Goal: Information Seeking & Learning: Learn about a topic

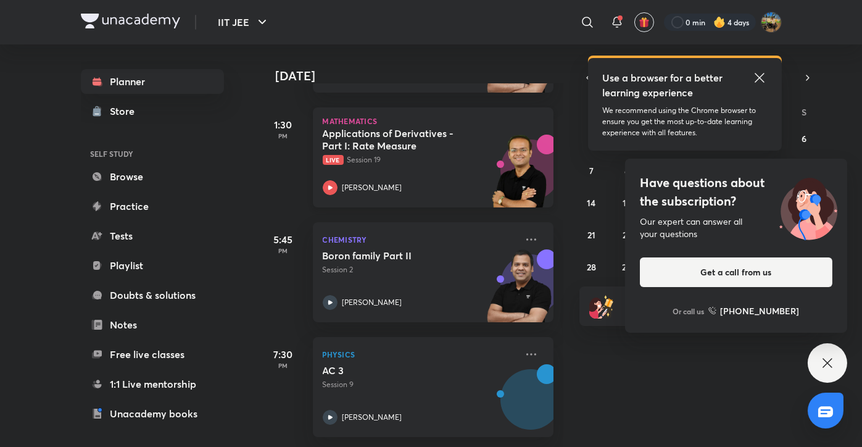
scroll to position [172, 0]
click at [836, 362] on div "Have questions about the subscription? Our expert can answer all your questions…" at bounding box center [828, 363] width 40 height 40
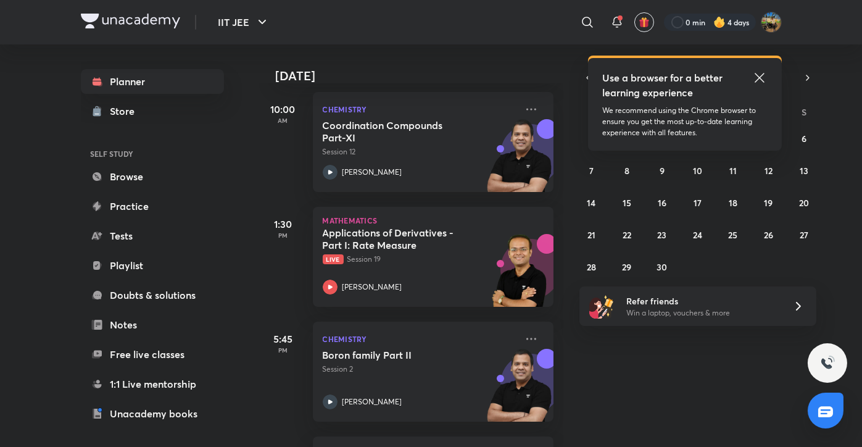
scroll to position [0, 0]
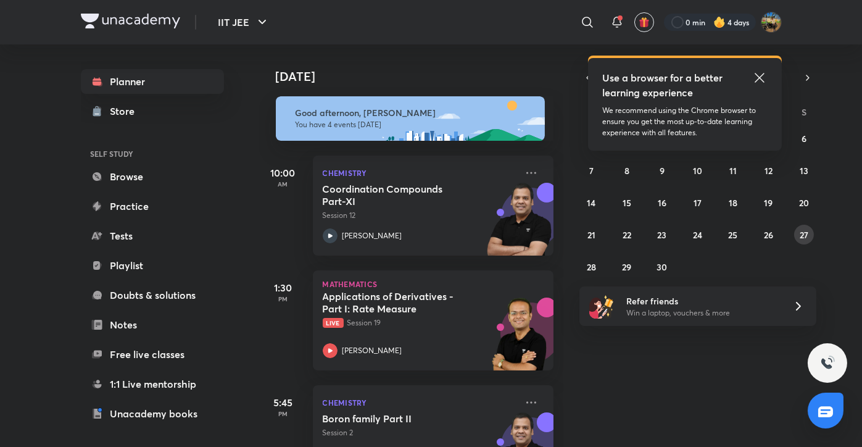
click at [812, 234] on button "27" at bounding box center [804, 235] width 20 height 20
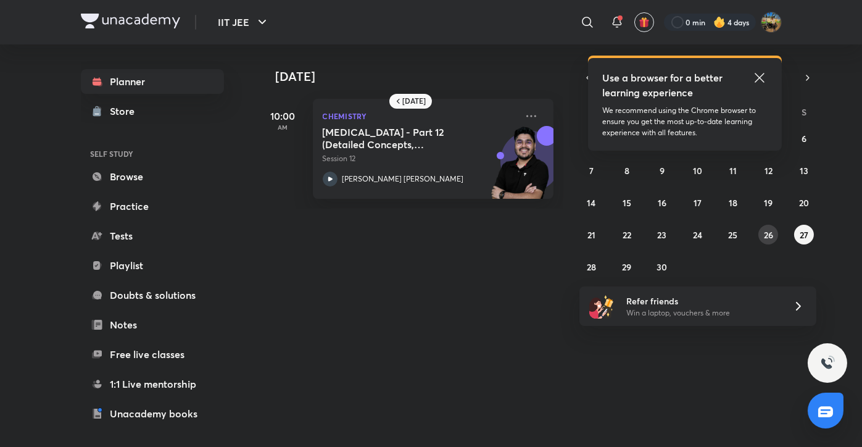
click at [768, 237] on abbr "26" at bounding box center [768, 235] width 9 height 12
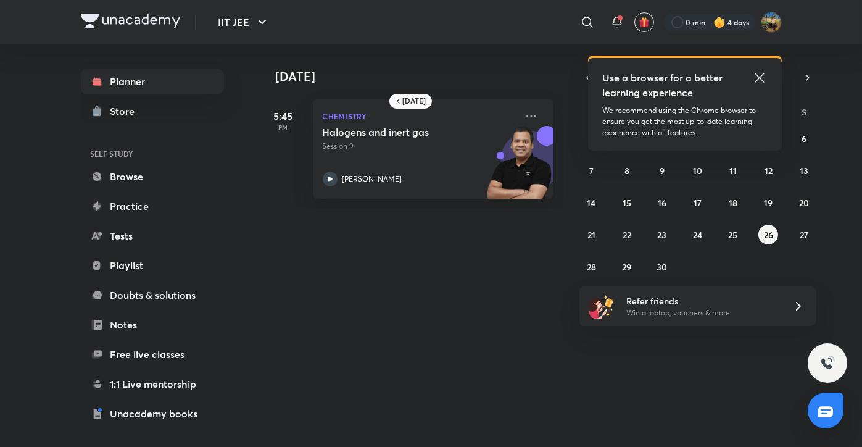
click at [764, 77] on icon at bounding box center [759, 77] width 15 height 15
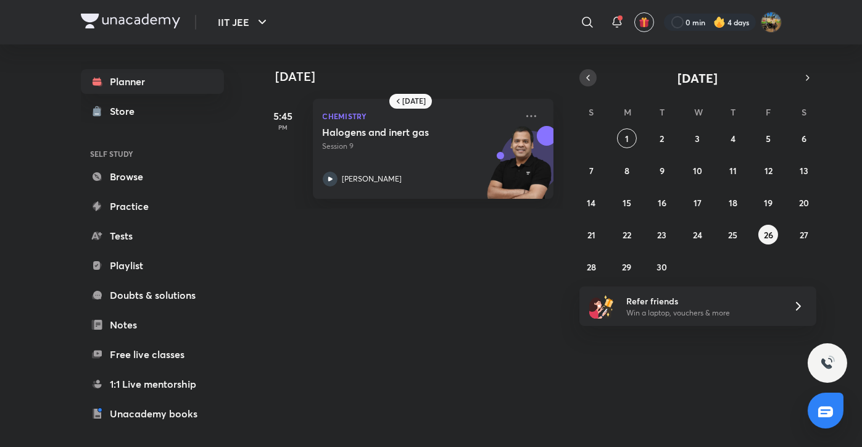
click at [589, 73] on icon "button" at bounding box center [588, 77] width 10 height 11
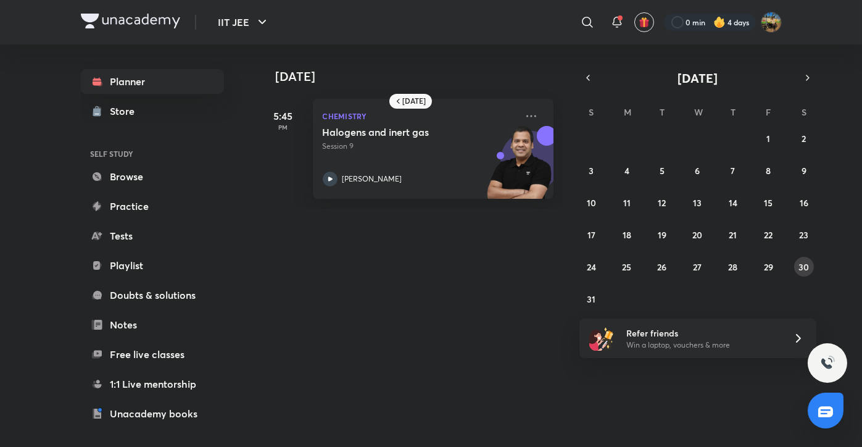
click at [808, 270] on abbr "30" at bounding box center [804, 267] width 10 height 12
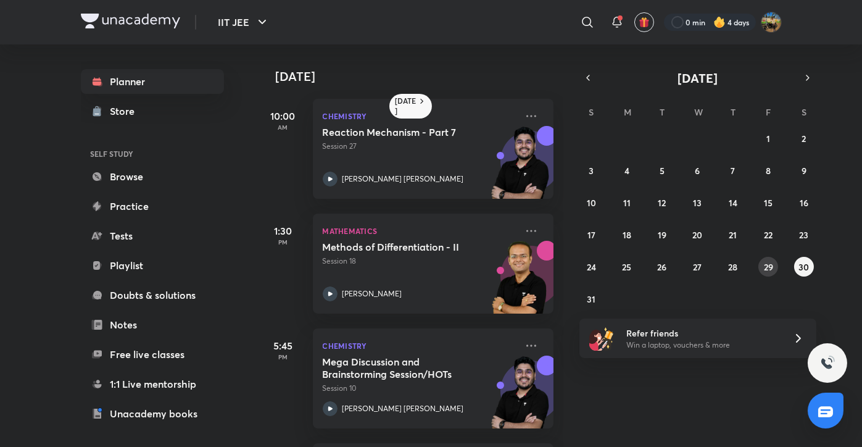
click at [767, 259] on button "29" at bounding box center [769, 267] width 20 height 20
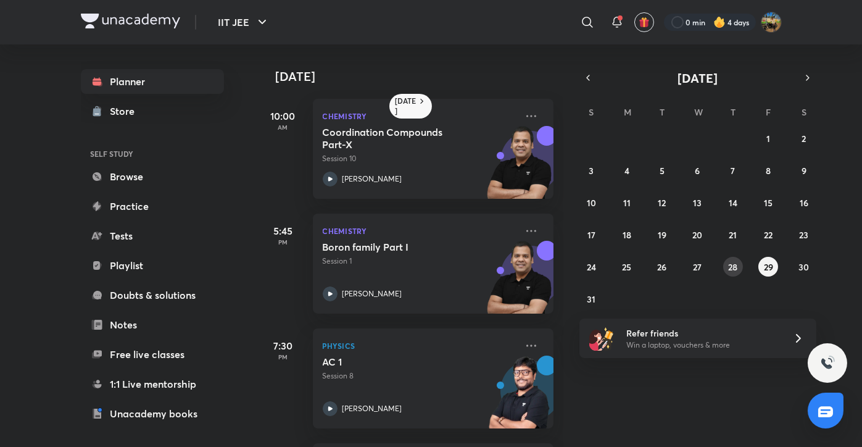
click at [735, 265] on abbr "28" at bounding box center [732, 267] width 9 height 12
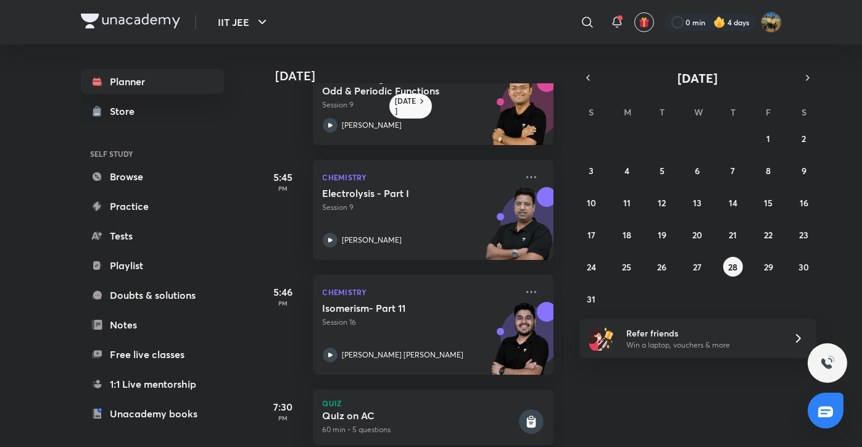
scroll to position [411, 0]
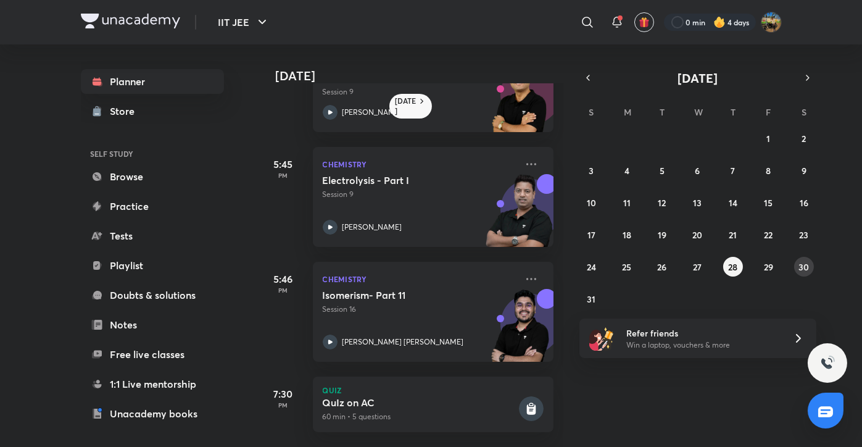
click at [806, 264] on abbr "30" at bounding box center [804, 267] width 10 height 12
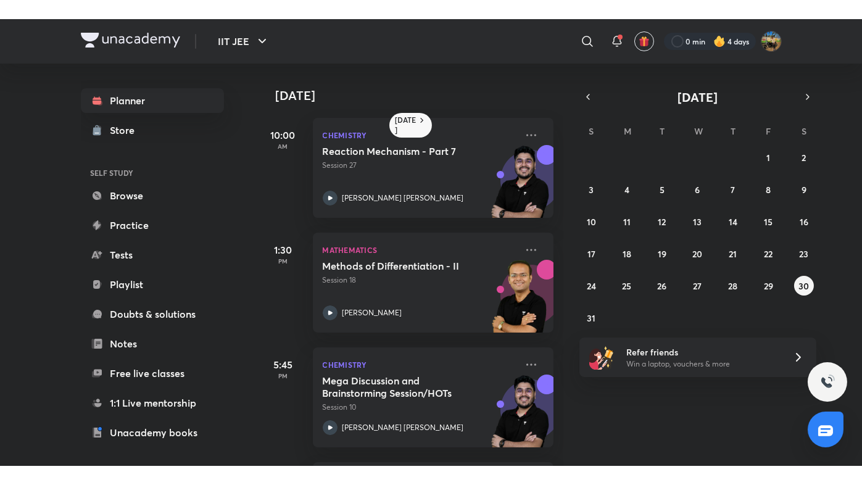
scroll to position [115, 0]
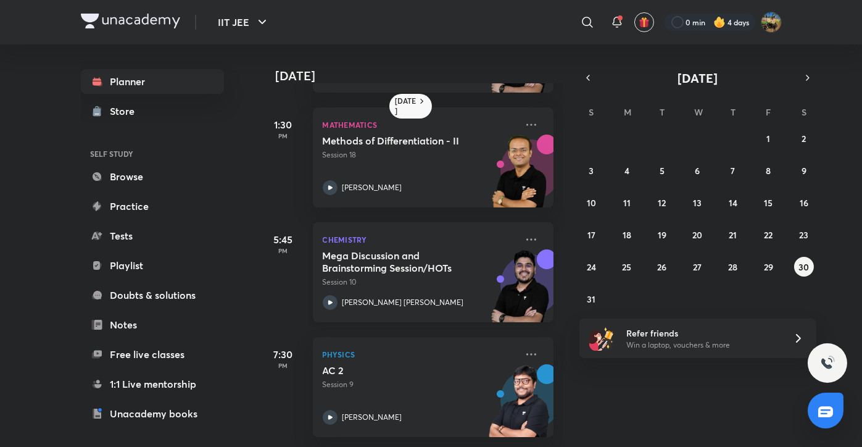
click at [396, 297] on p "[PERSON_NAME] [PERSON_NAME]" at bounding box center [404, 302] width 122 height 11
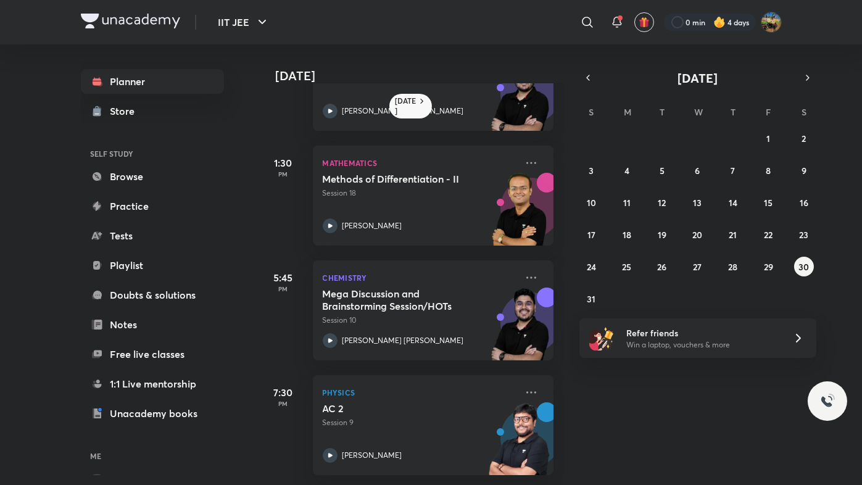
scroll to position [77, 0]
